Goal: Task Accomplishment & Management: Manage account settings

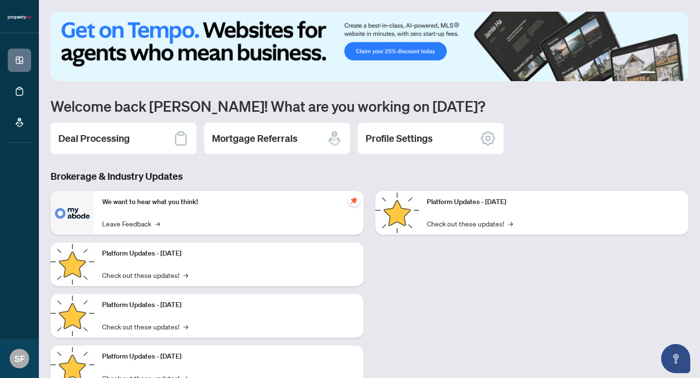
click at [115, 116] on div "1 2 3 4 Welcome back [PERSON_NAME]! What are you working on [DATE]? Deal Proces…" at bounding box center [369, 208] width 637 height 392
click at [114, 129] on div "Deal Processing" at bounding box center [124, 138] width 146 height 31
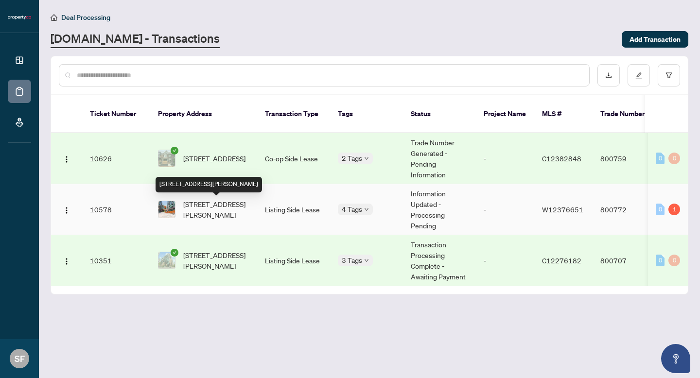
click at [202, 204] on span "[STREET_ADDRESS][PERSON_NAME]" at bounding box center [216, 209] width 66 height 21
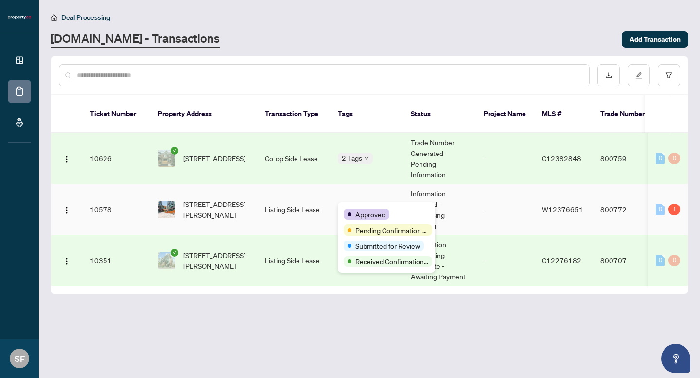
click at [365, 209] on span "Approved" at bounding box center [370, 214] width 30 height 11
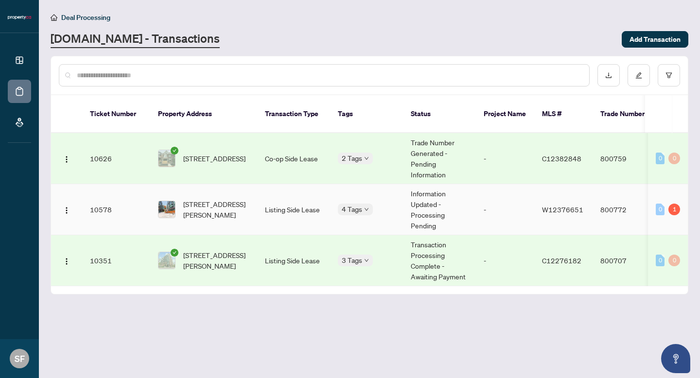
click at [480, 214] on td "-" at bounding box center [505, 209] width 58 height 51
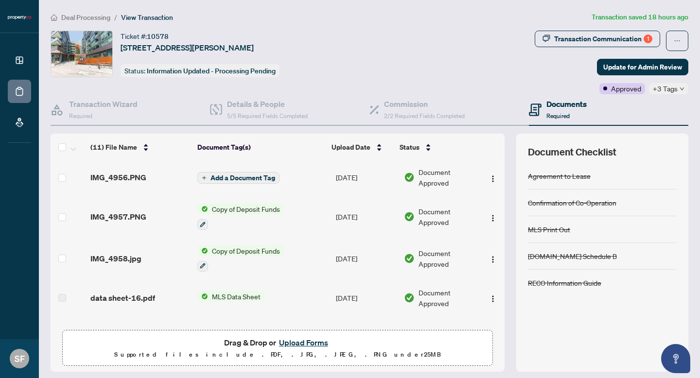
scroll to position [265, 0]
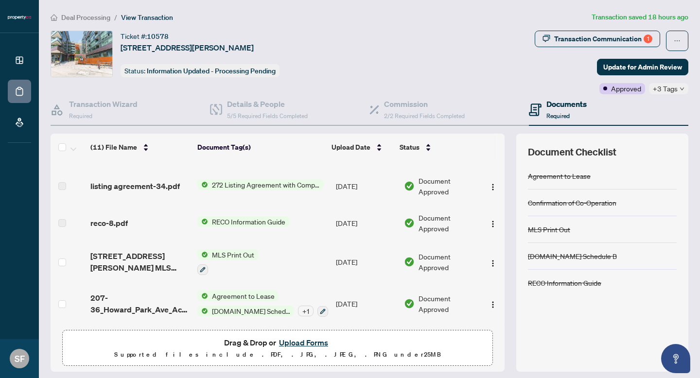
click at [236, 345] on span "Drag & Drop or Upload Forms" at bounding box center [277, 342] width 107 height 13
click at [307, 345] on button "Upload Forms" at bounding box center [303, 342] width 55 height 13
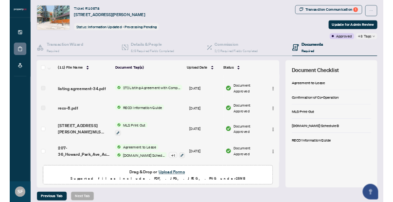
scroll to position [29, 0]
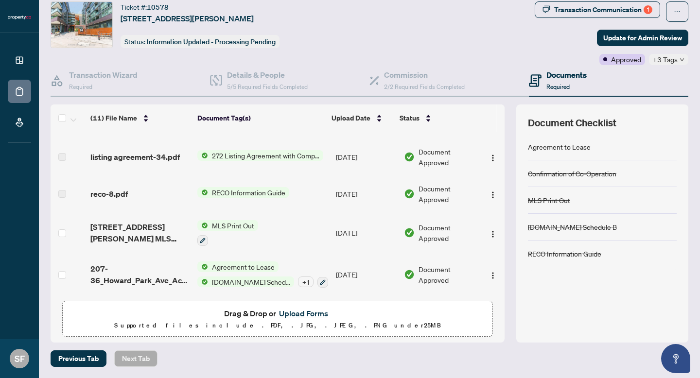
click at [297, 313] on button "Upload Forms" at bounding box center [303, 313] width 55 height 13
click at [307, 310] on button "Upload Forms" at bounding box center [303, 313] width 55 height 13
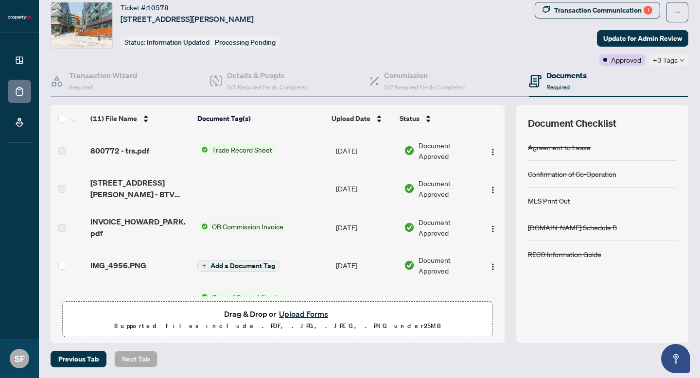
scroll to position [0, 0]
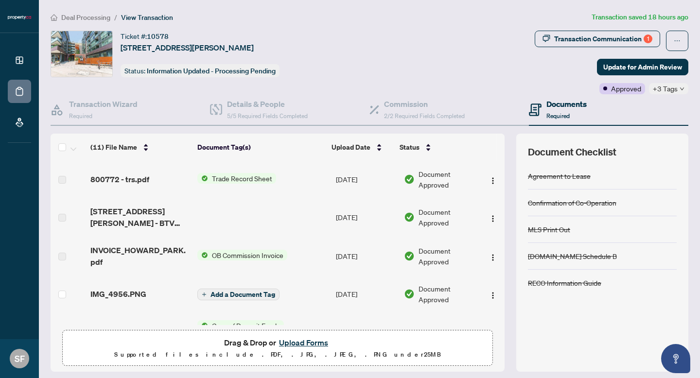
click at [297, 340] on button "Upload Forms" at bounding box center [303, 342] width 55 height 13
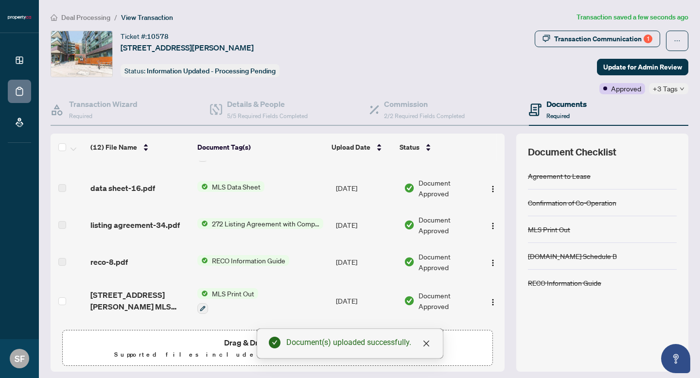
scroll to position [269, 0]
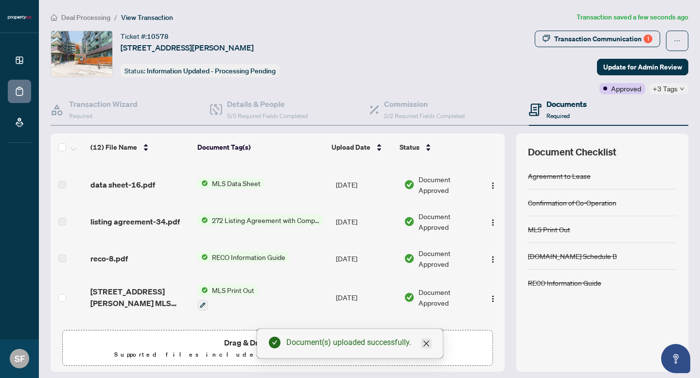
click at [424, 342] on icon "close" at bounding box center [426, 344] width 6 height 6
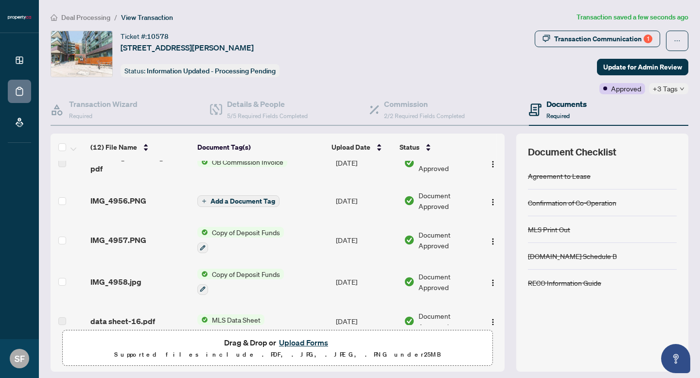
scroll to position [0, 0]
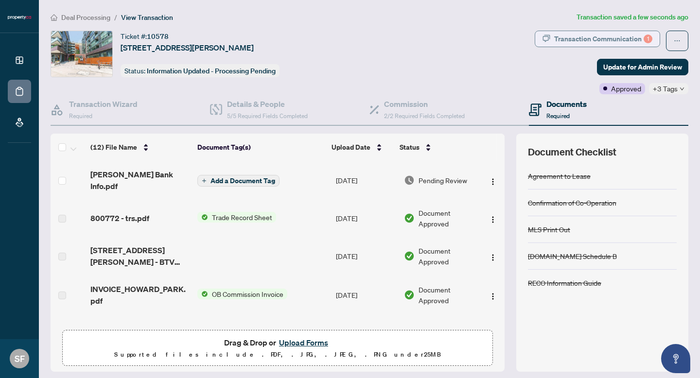
click at [617, 38] on div "Transaction Communication 1" at bounding box center [603, 39] width 98 height 16
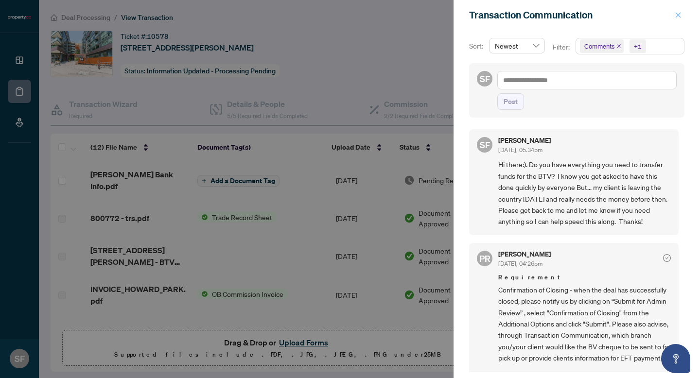
click at [678, 14] on icon "close" at bounding box center [677, 15] width 7 height 7
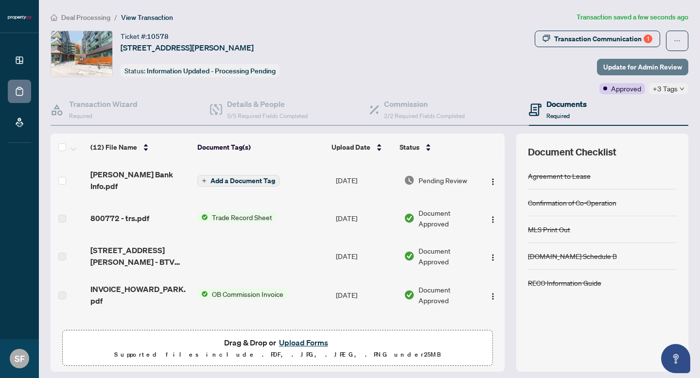
click at [643, 66] on span "Update for Admin Review" at bounding box center [642, 67] width 79 height 16
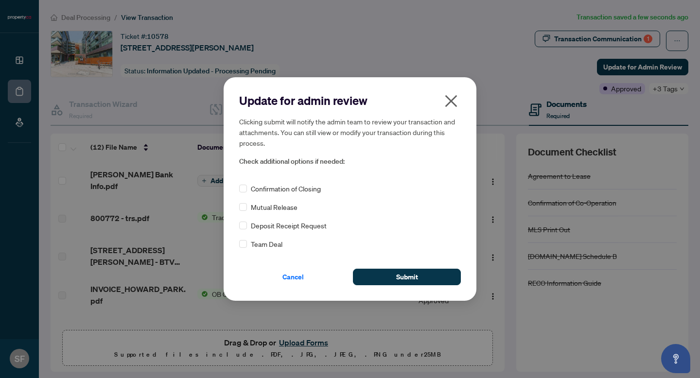
click at [449, 97] on icon "close" at bounding box center [451, 101] width 16 height 16
